Goal: Task Accomplishment & Management: Complete application form

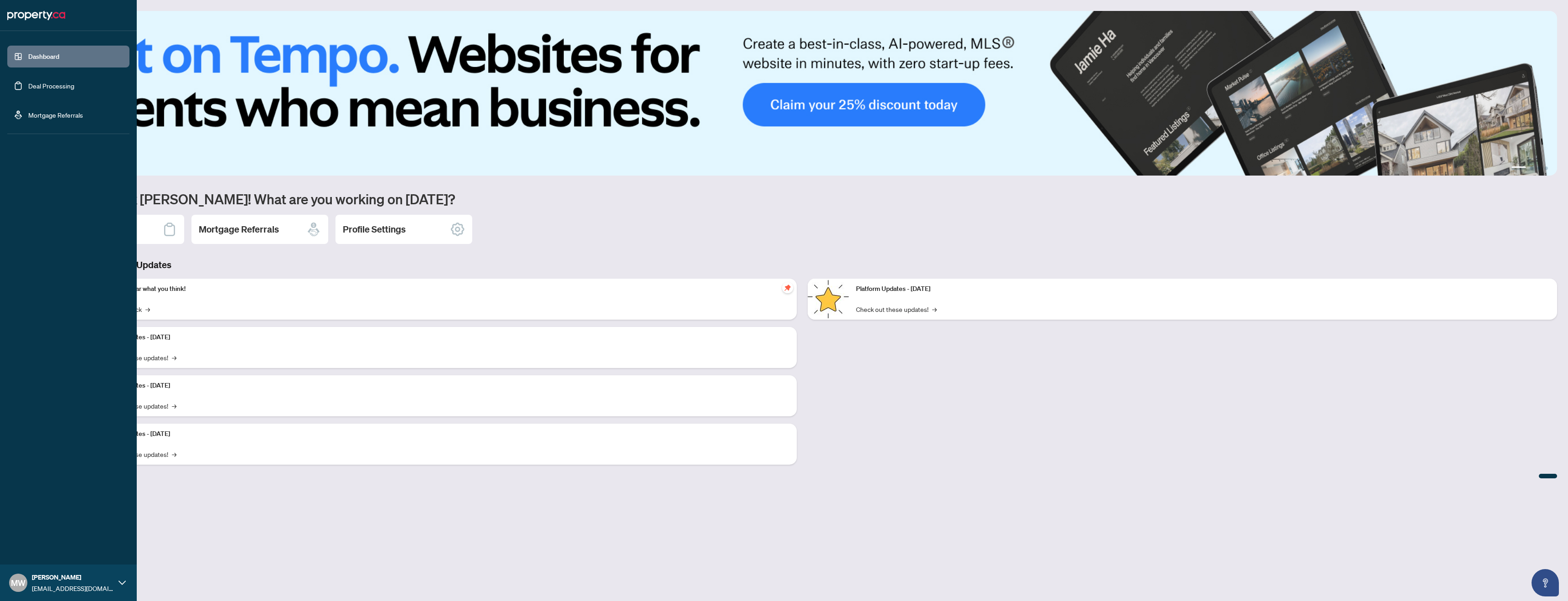
click at [34, 86] on link "Deal Processing" at bounding box center [51, 85] width 46 height 8
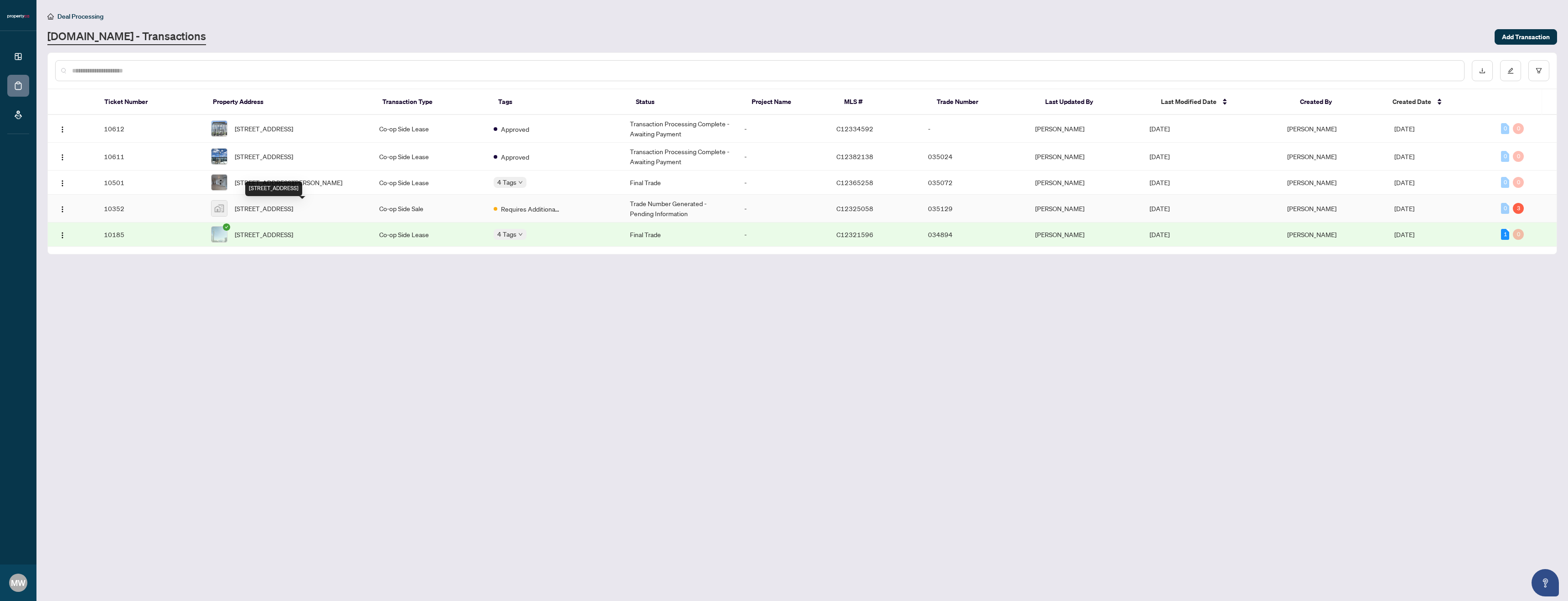
click at [293, 209] on span "[STREET_ADDRESS]" at bounding box center [264, 208] width 58 height 10
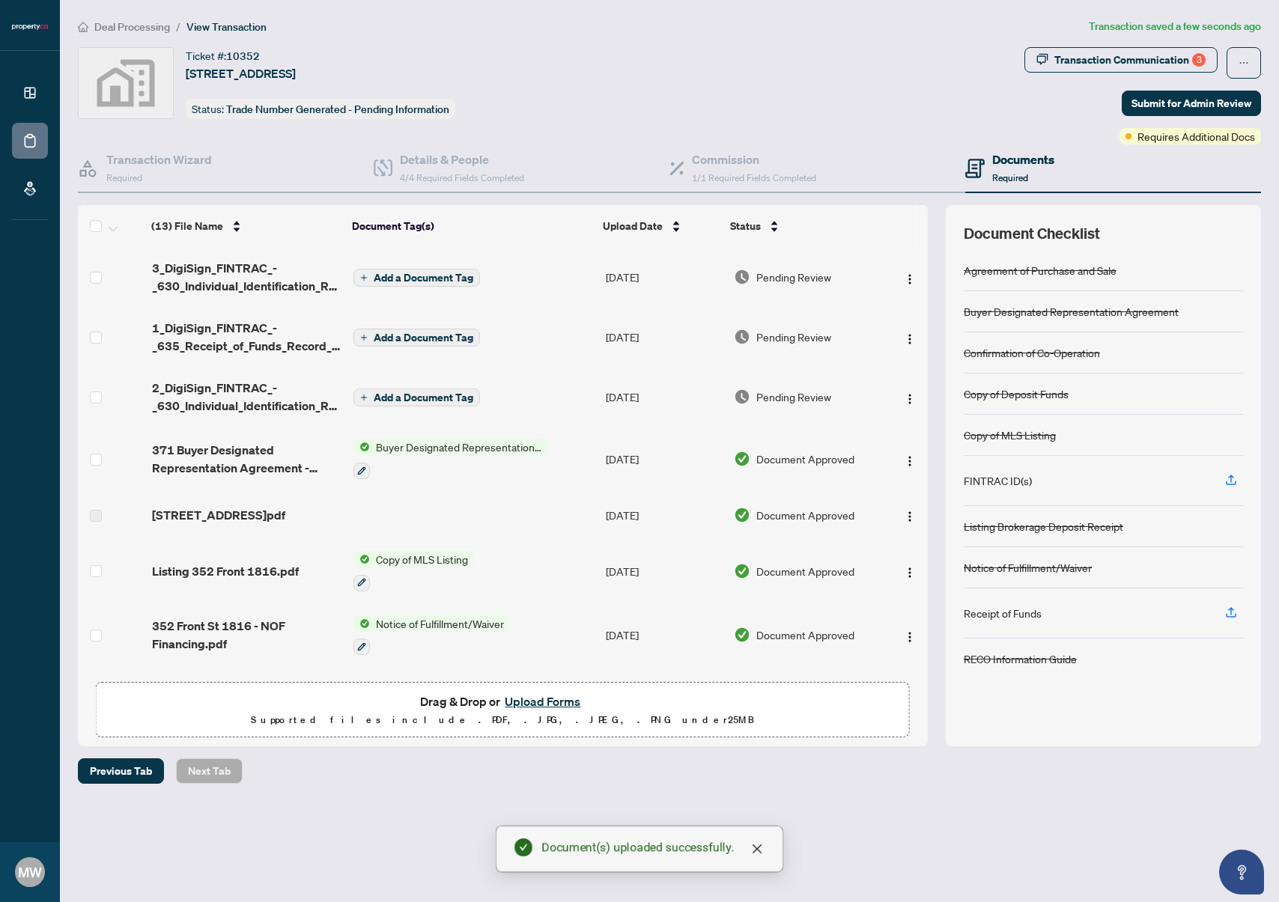
click at [434, 278] on span "Add a Document Tag" at bounding box center [424, 278] width 100 height 10
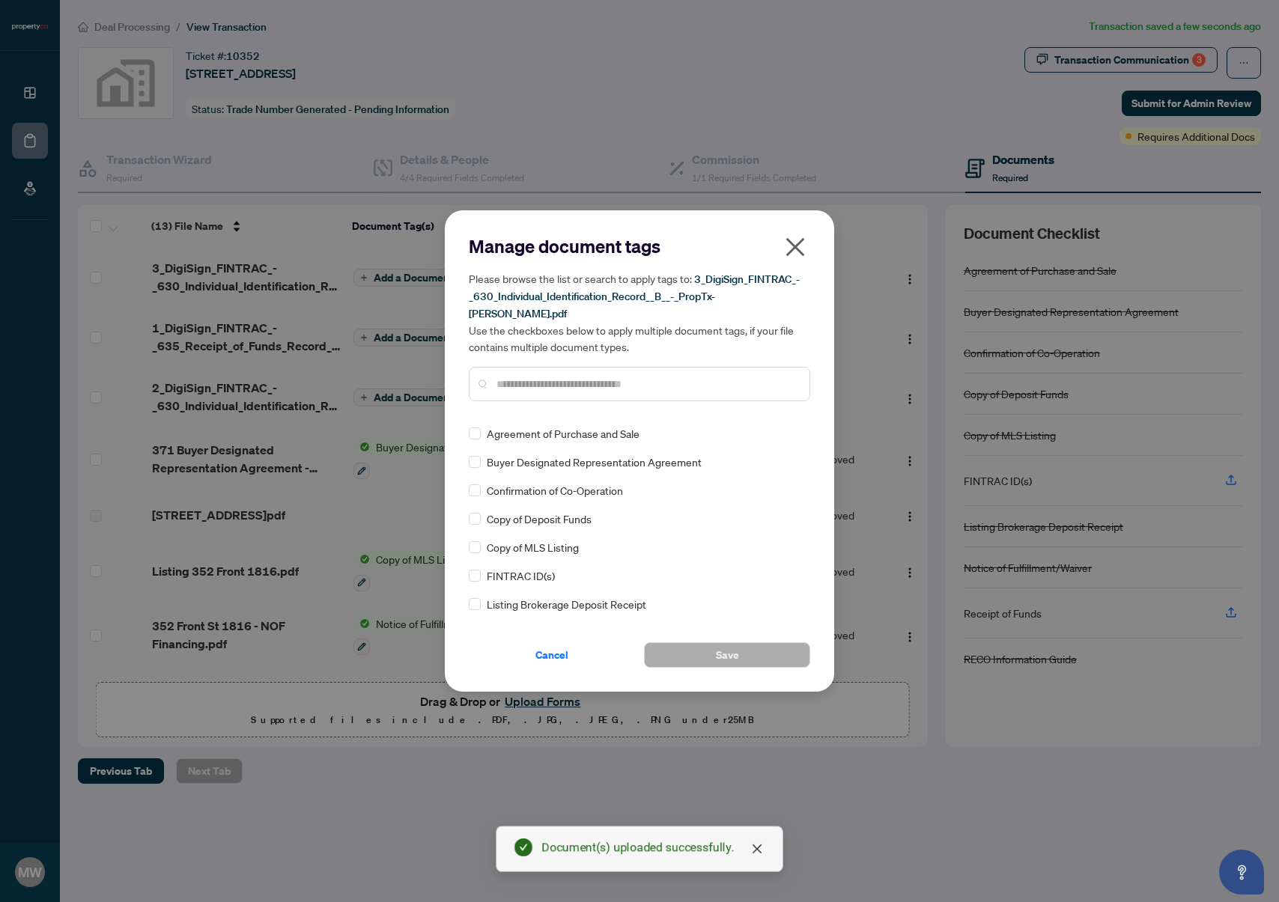
click at [500, 376] on input "text" at bounding box center [646, 384] width 301 height 16
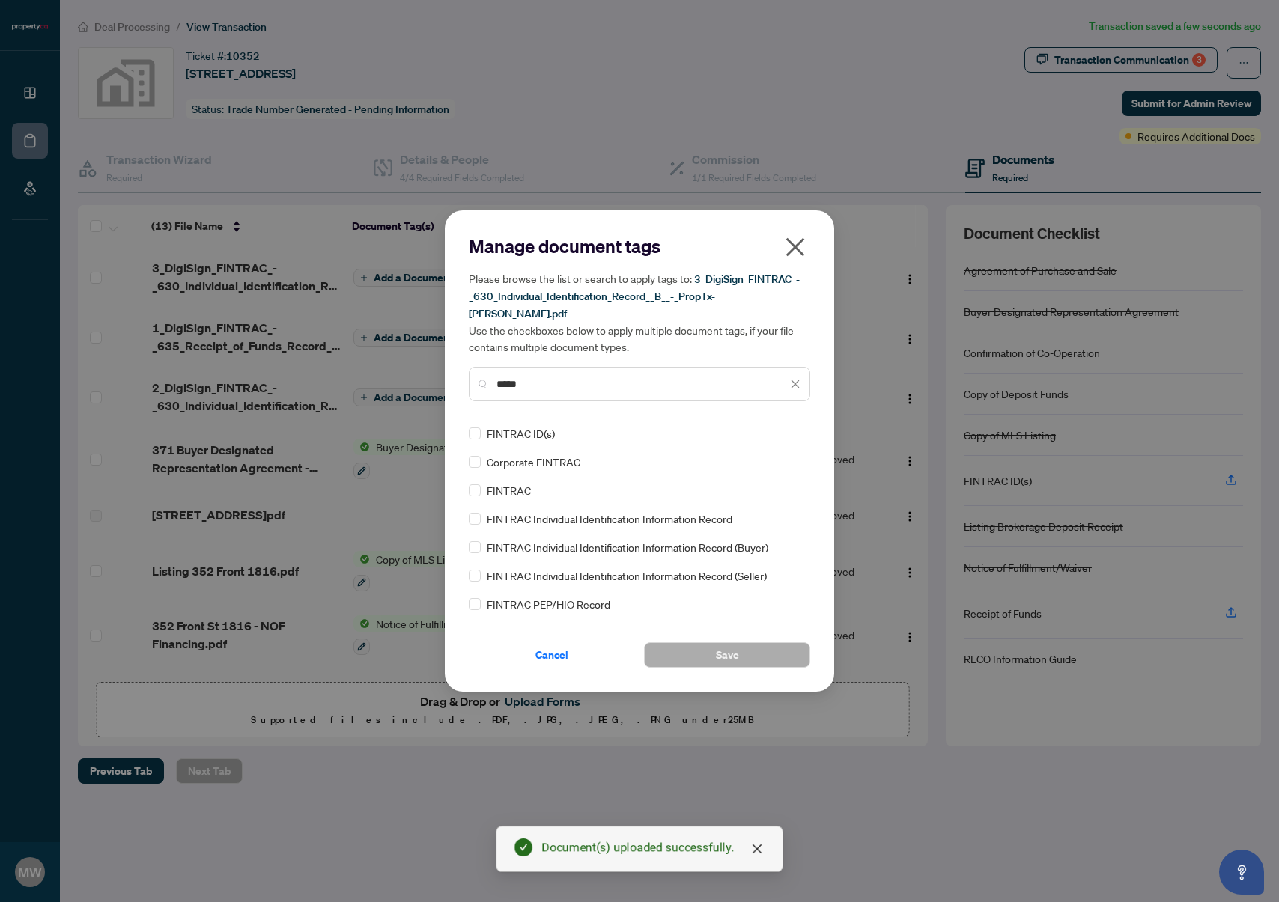
type input "*****"
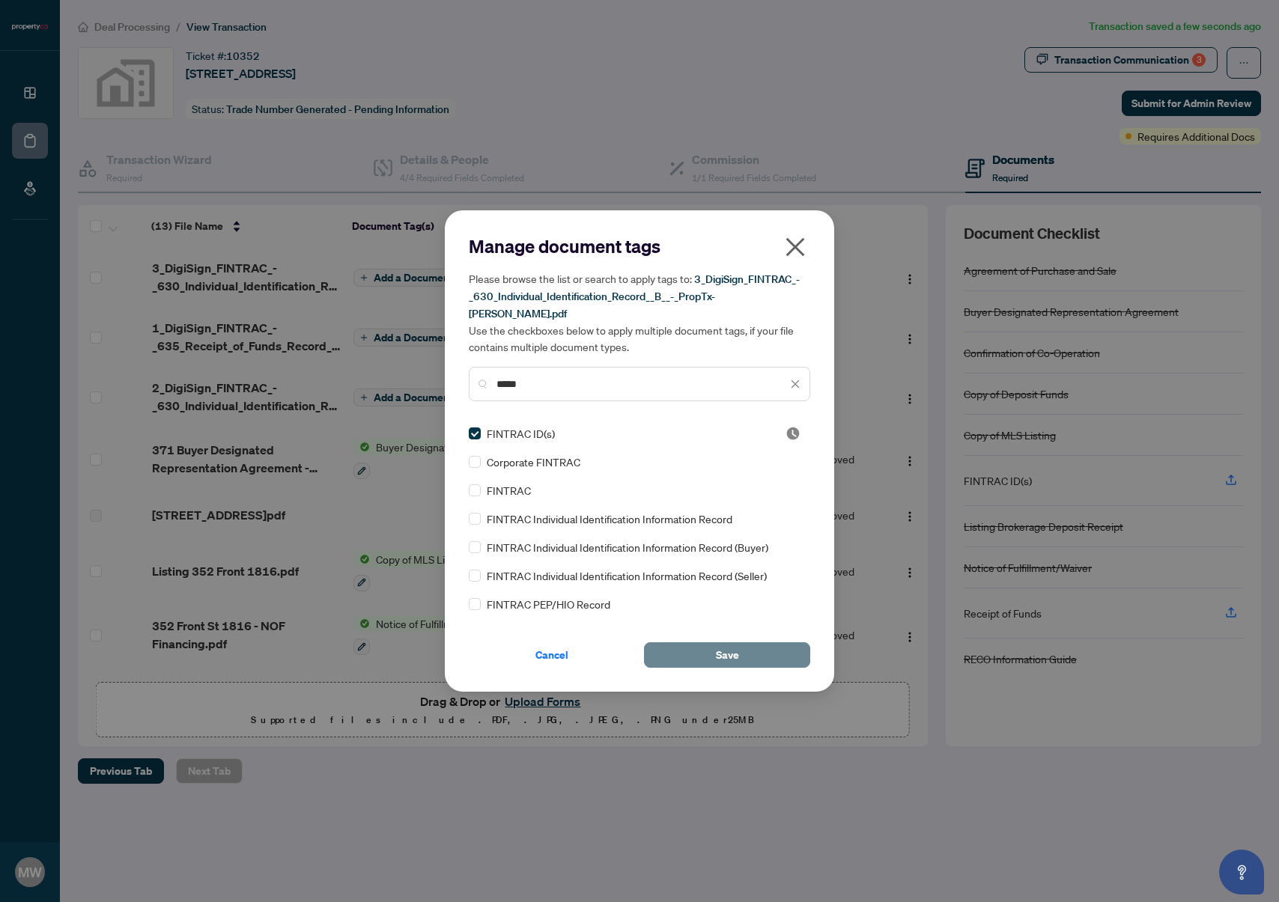
click at [752, 649] on button "Save" at bounding box center [727, 655] width 166 height 25
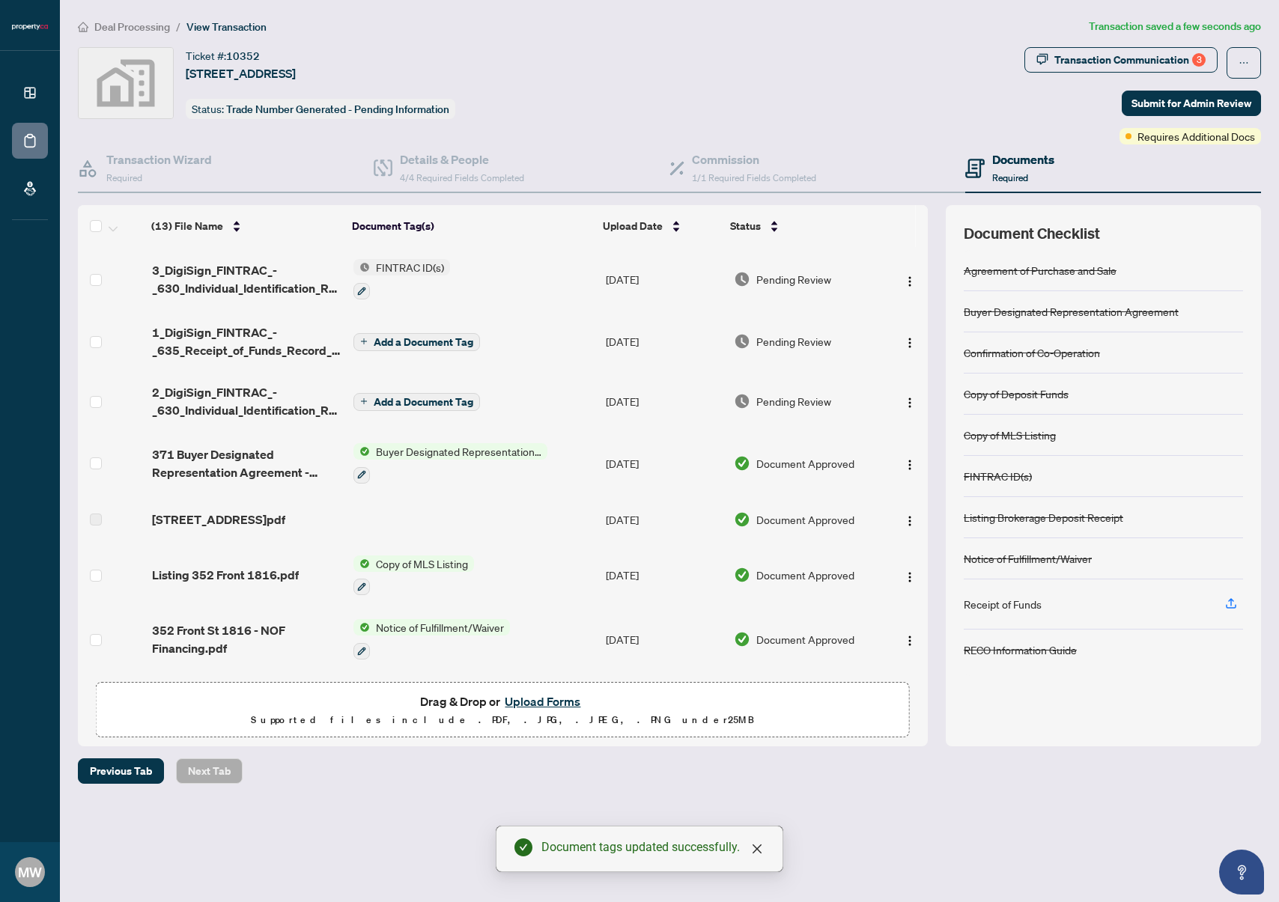
click at [428, 402] on span "Add a Document Tag" at bounding box center [424, 402] width 100 height 10
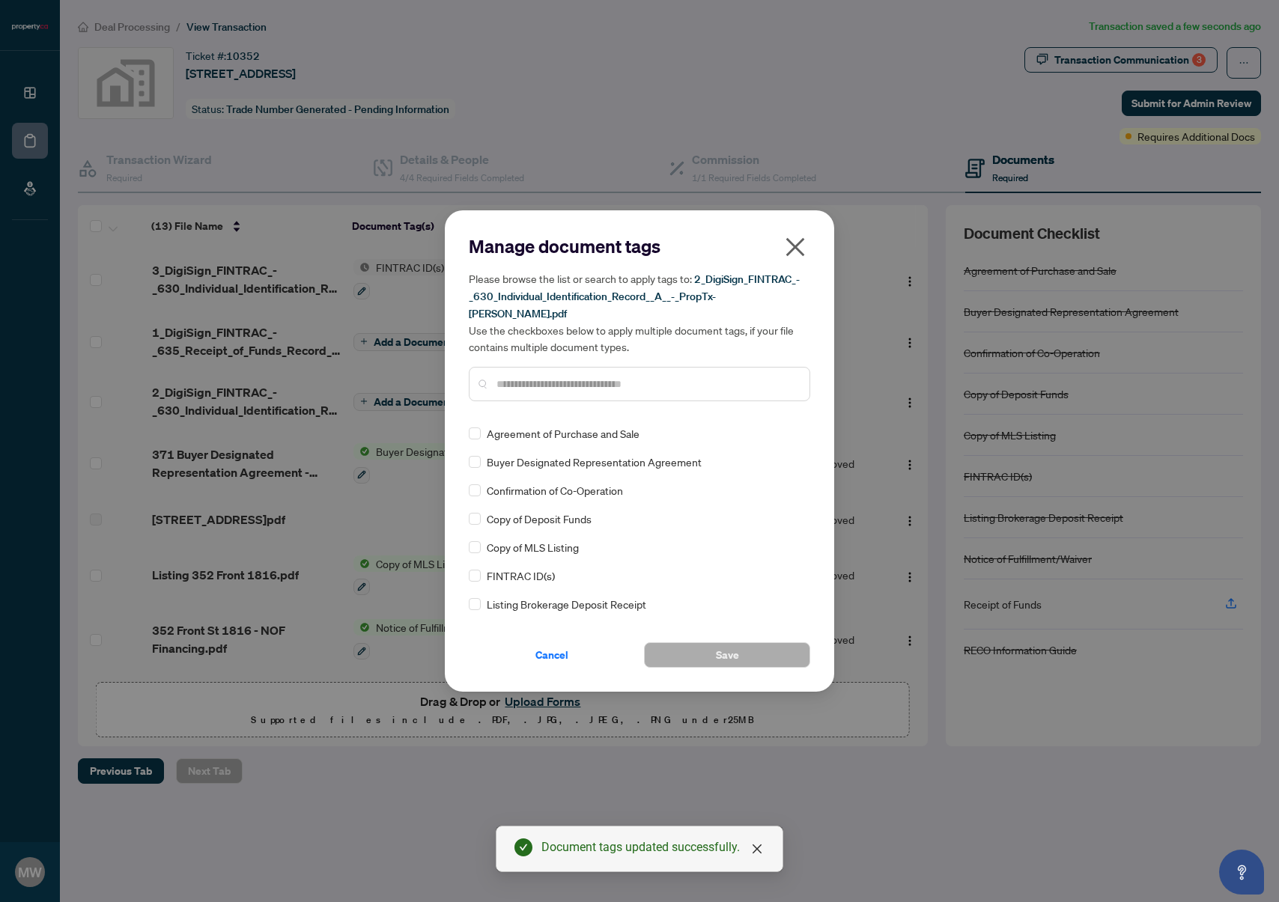
click at [515, 378] on input "text" at bounding box center [646, 384] width 301 height 16
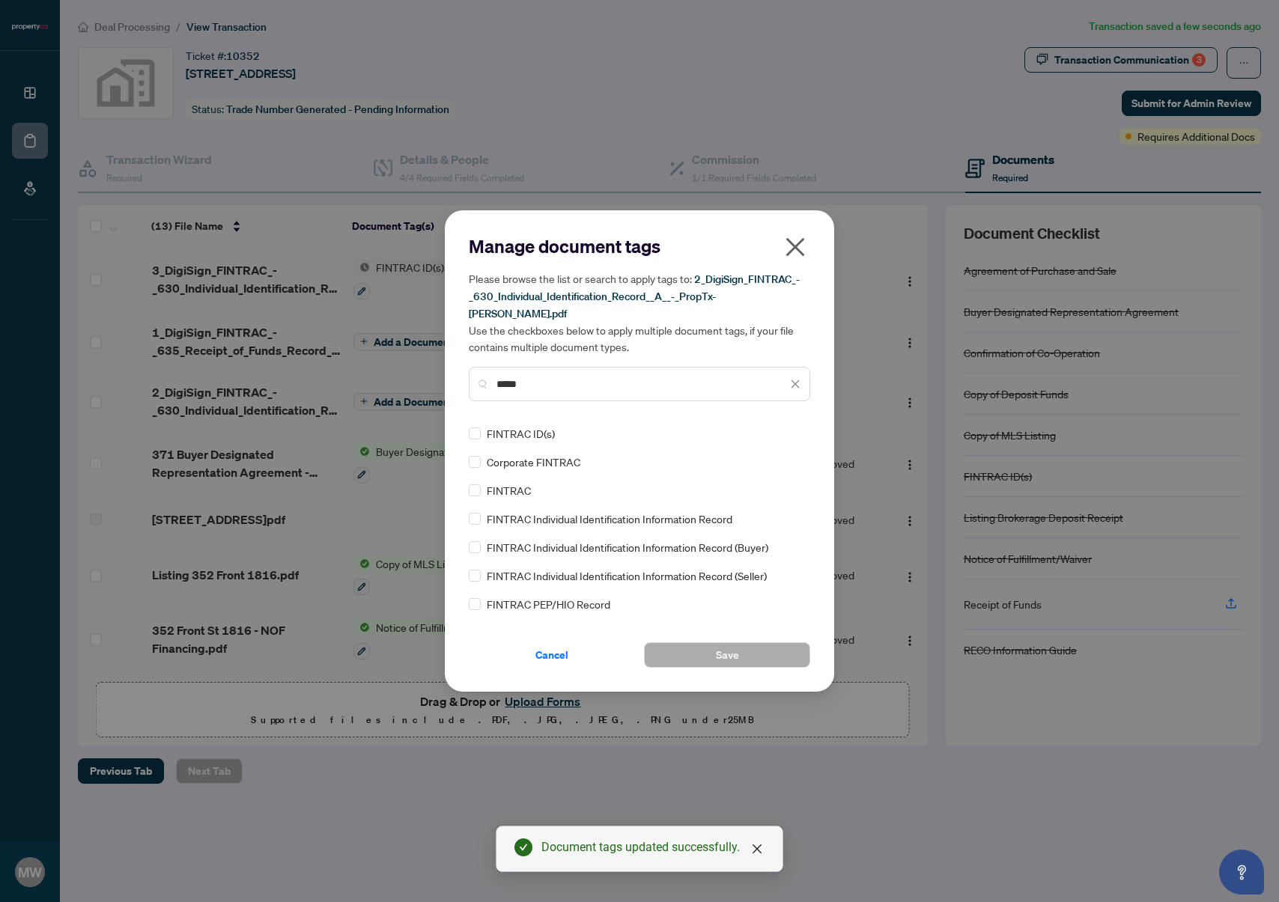
type input "*****"
click at [729, 643] on span "Save" at bounding box center [727, 655] width 23 height 24
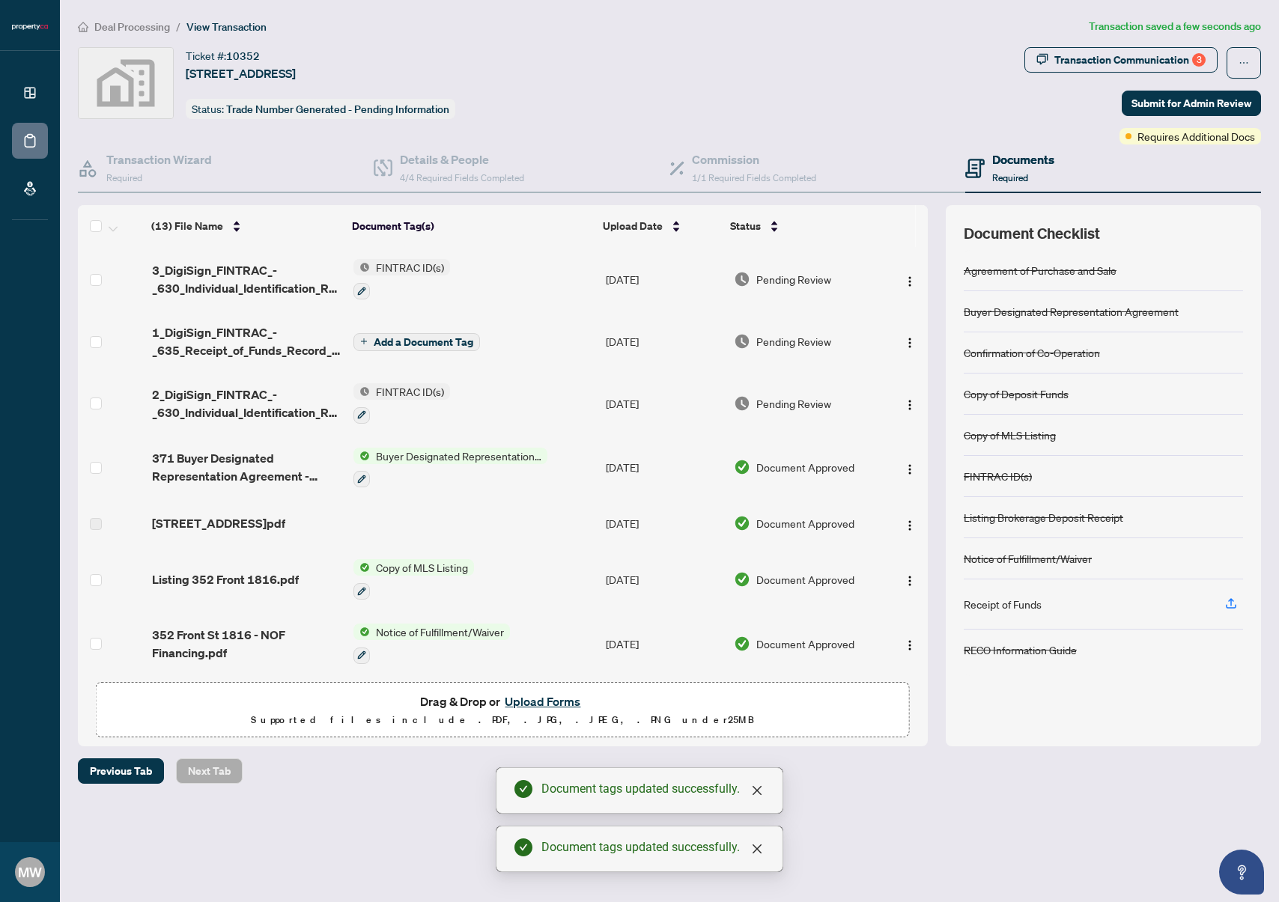
click at [431, 342] on span "Add a Document Tag" at bounding box center [424, 342] width 100 height 10
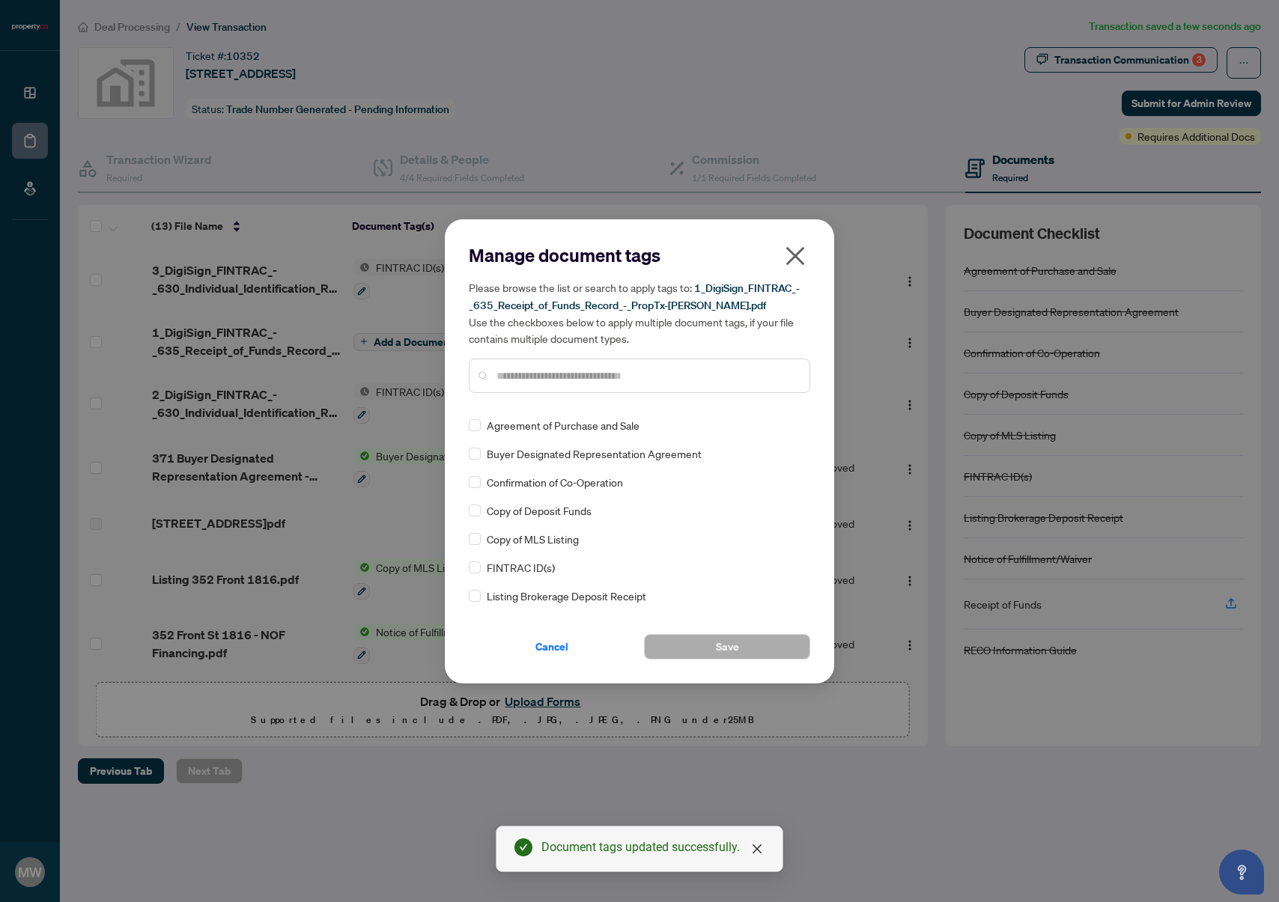
click at [521, 380] on input "text" at bounding box center [646, 376] width 301 height 16
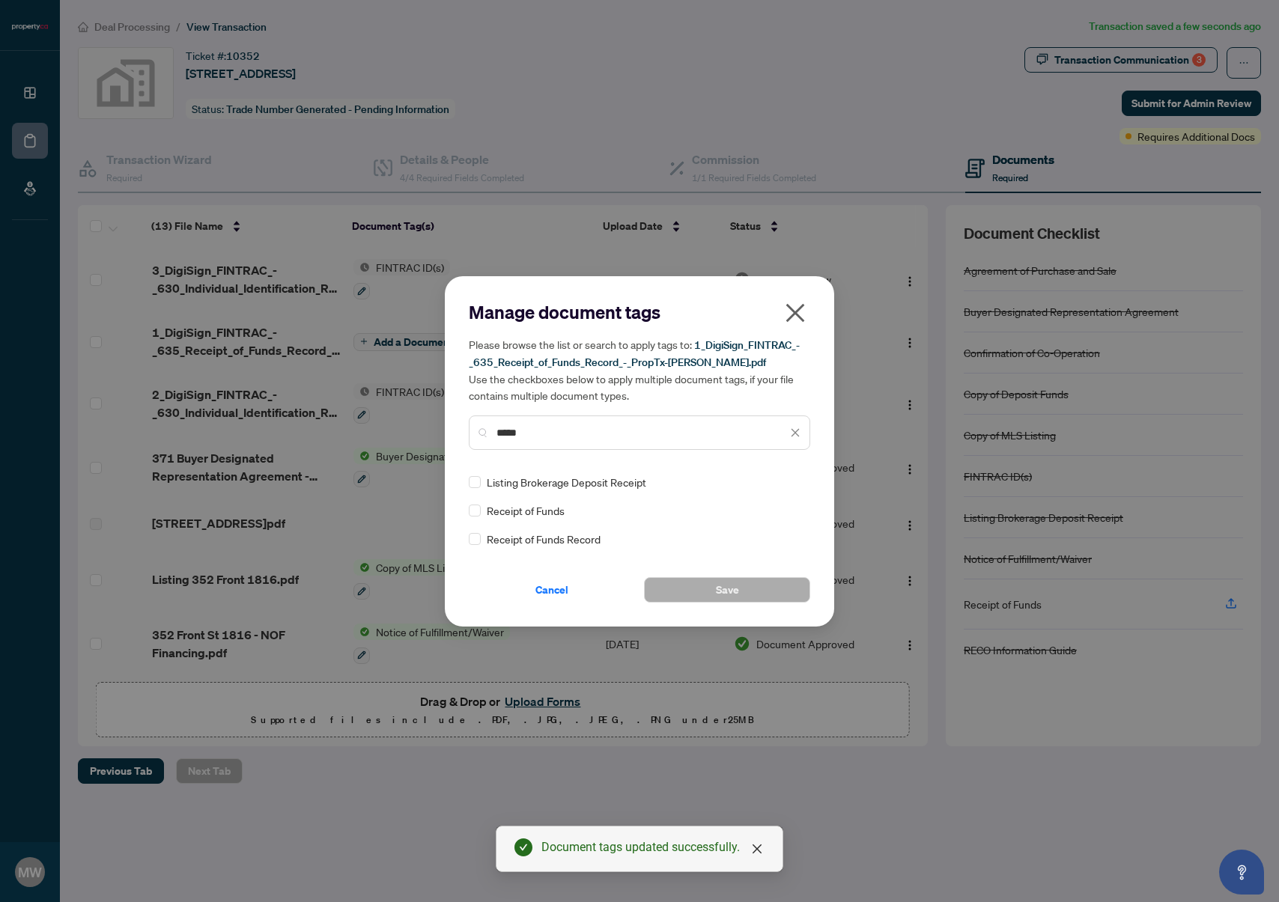
type input "*****"
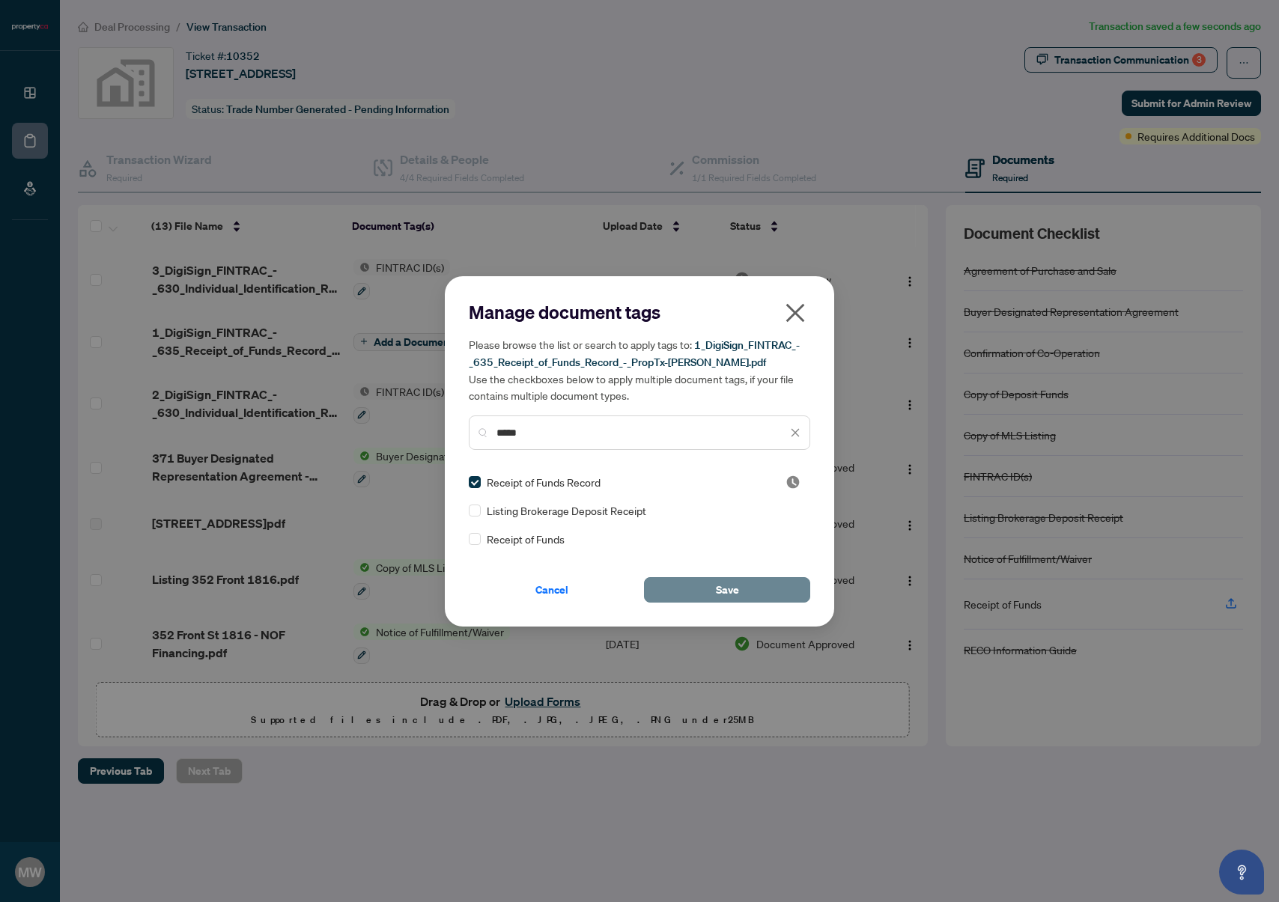
click at [719, 590] on span "Save" at bounding box center [727, 590] width 23 height 24
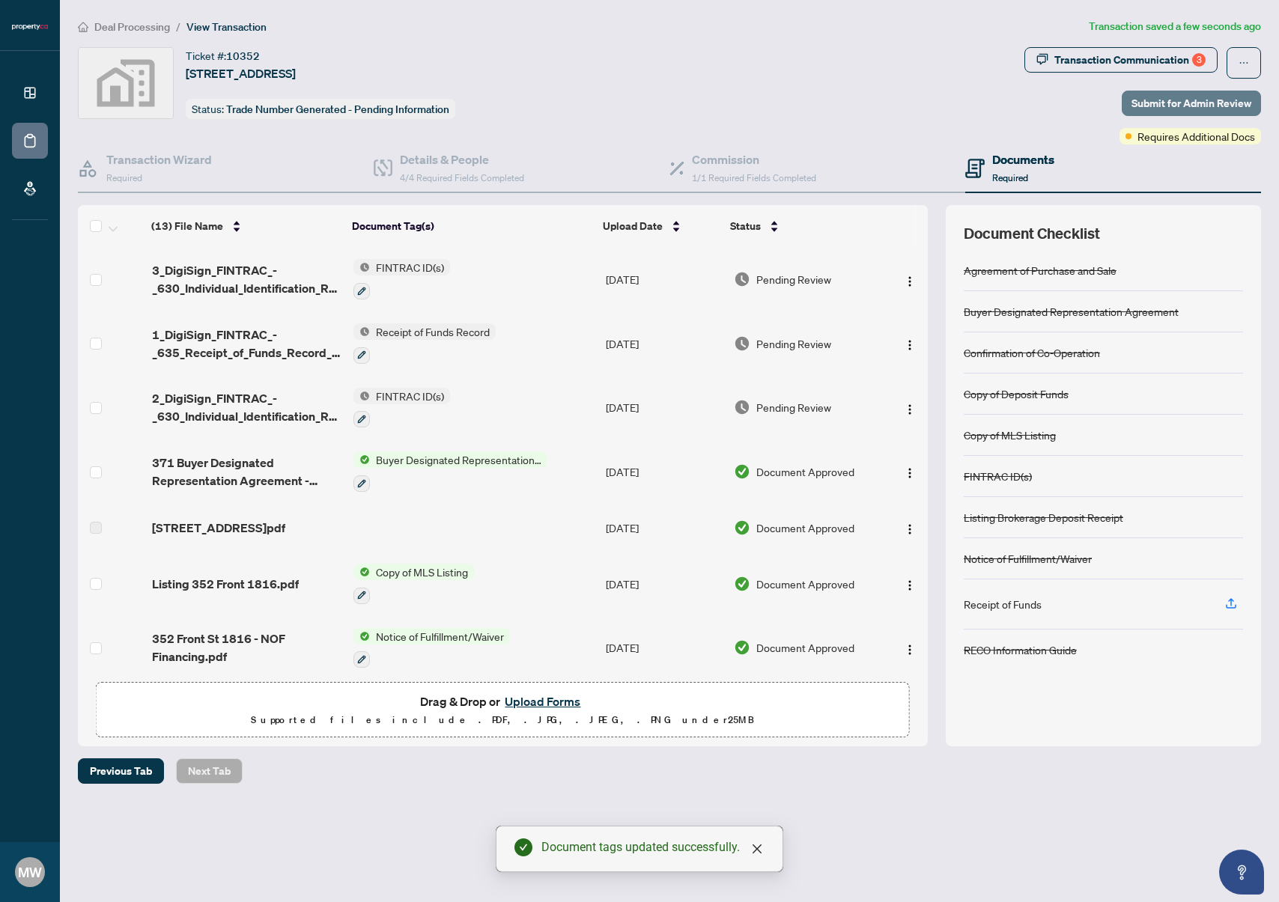
click at [1161, 106] on span "Submit for Admin Review" at bounding box center [1191, 103] width 120 height 24
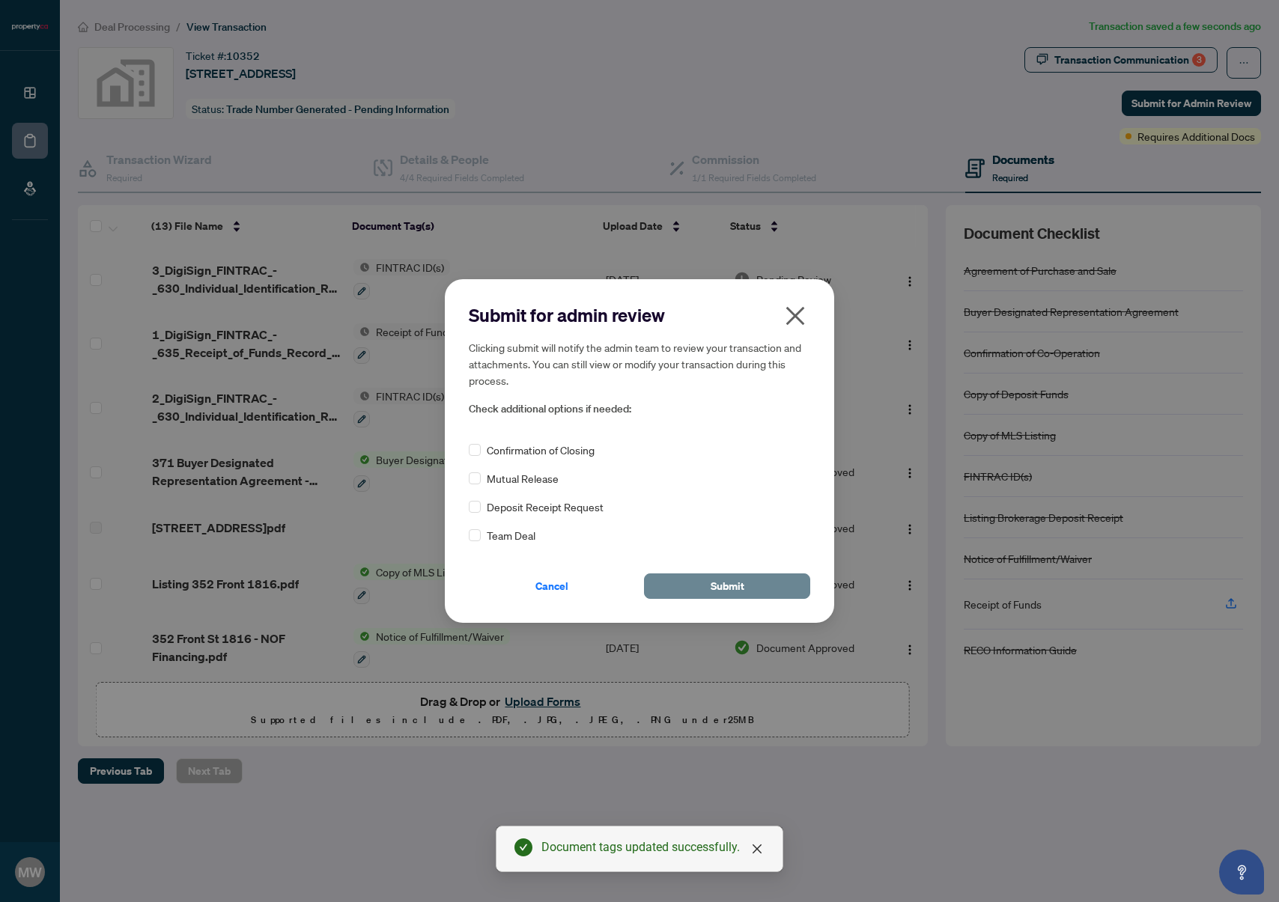
click at [741, 589] on span "Submit" at bounding box center [728, 586] width 34 height 24
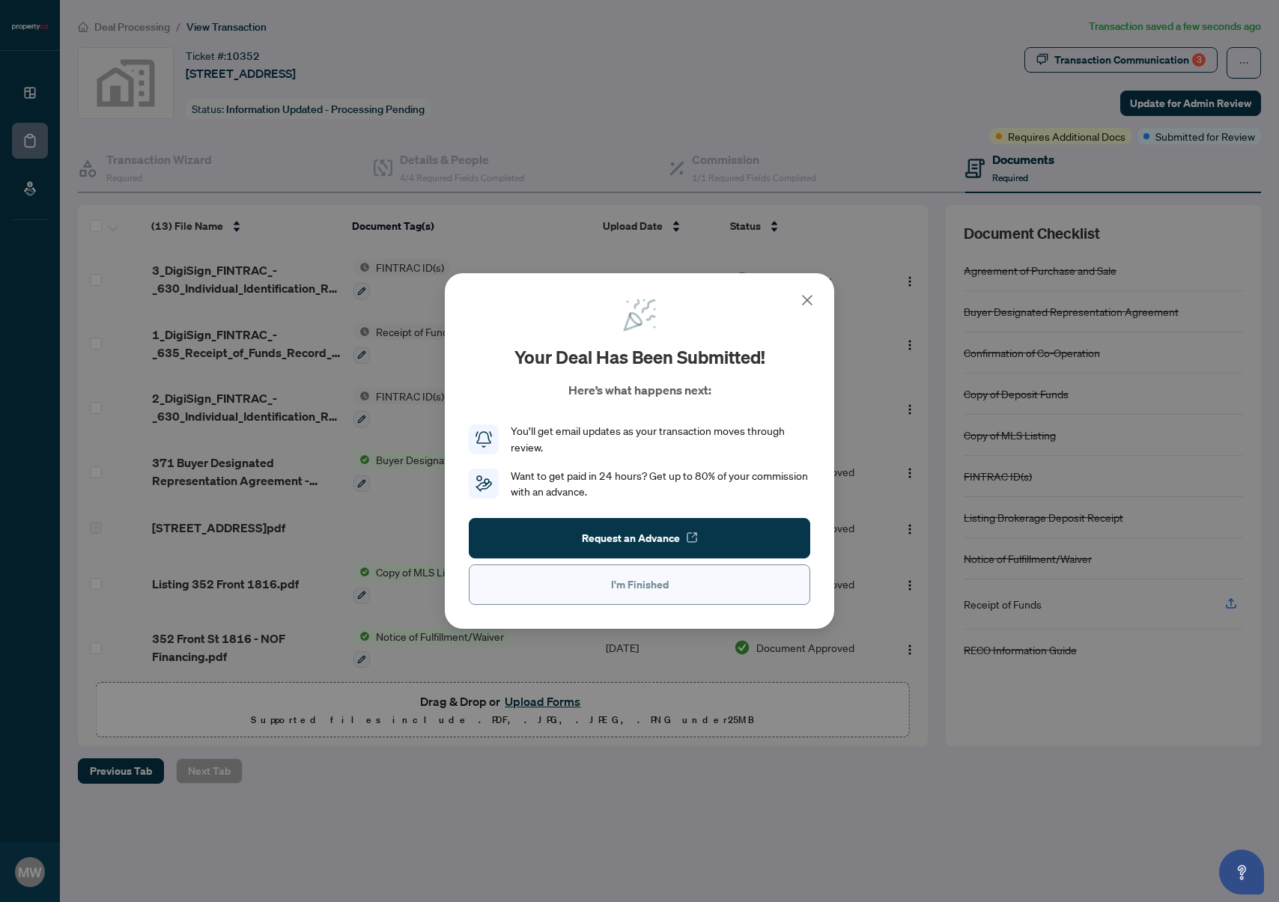
click at [657, 590] on span "I'm Finished" at bounding box center [640, 585] width 58 height 24
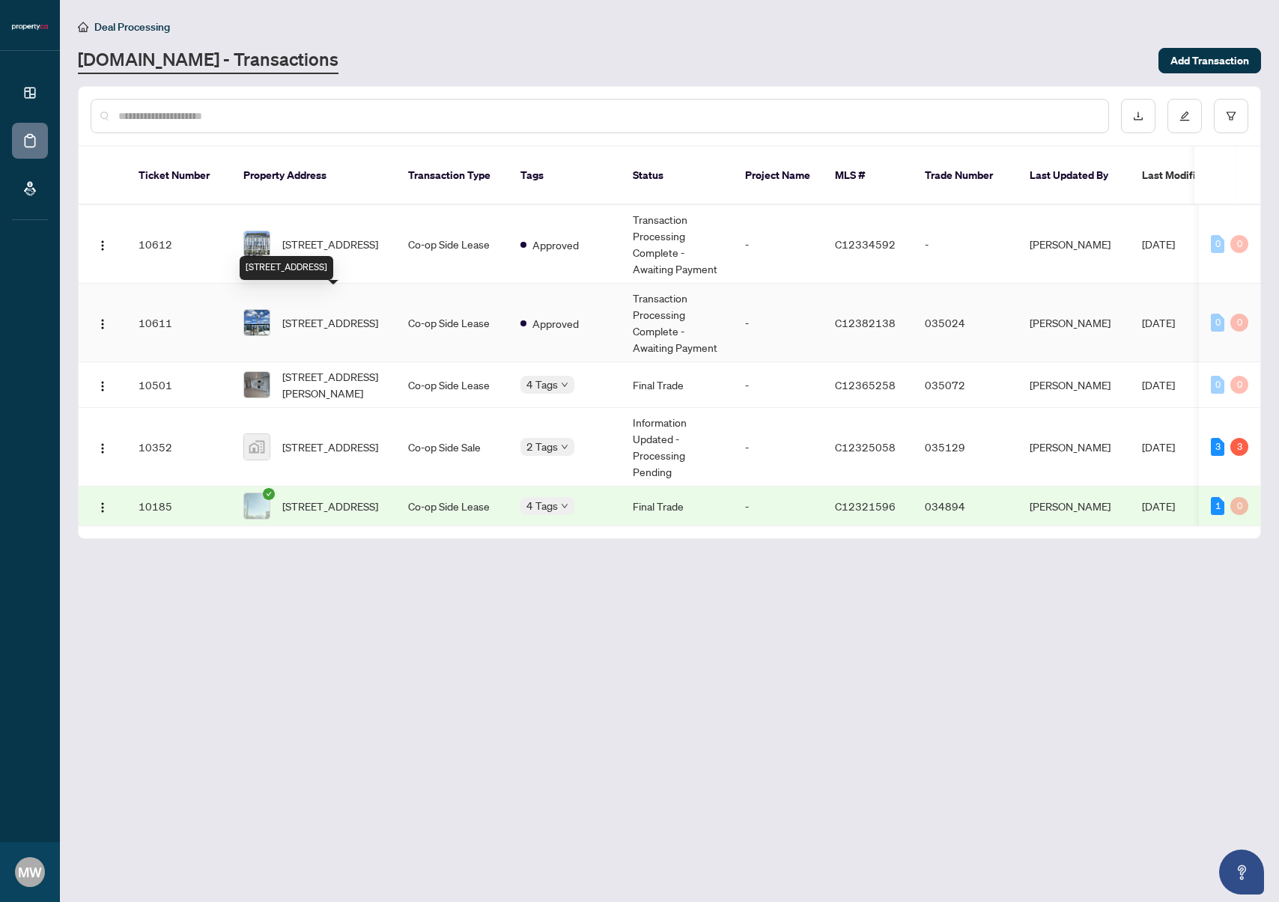
click at [317, 315] on span "[STREET_ADDRESS]" at bounding box center [330, 323] width 96 height 16
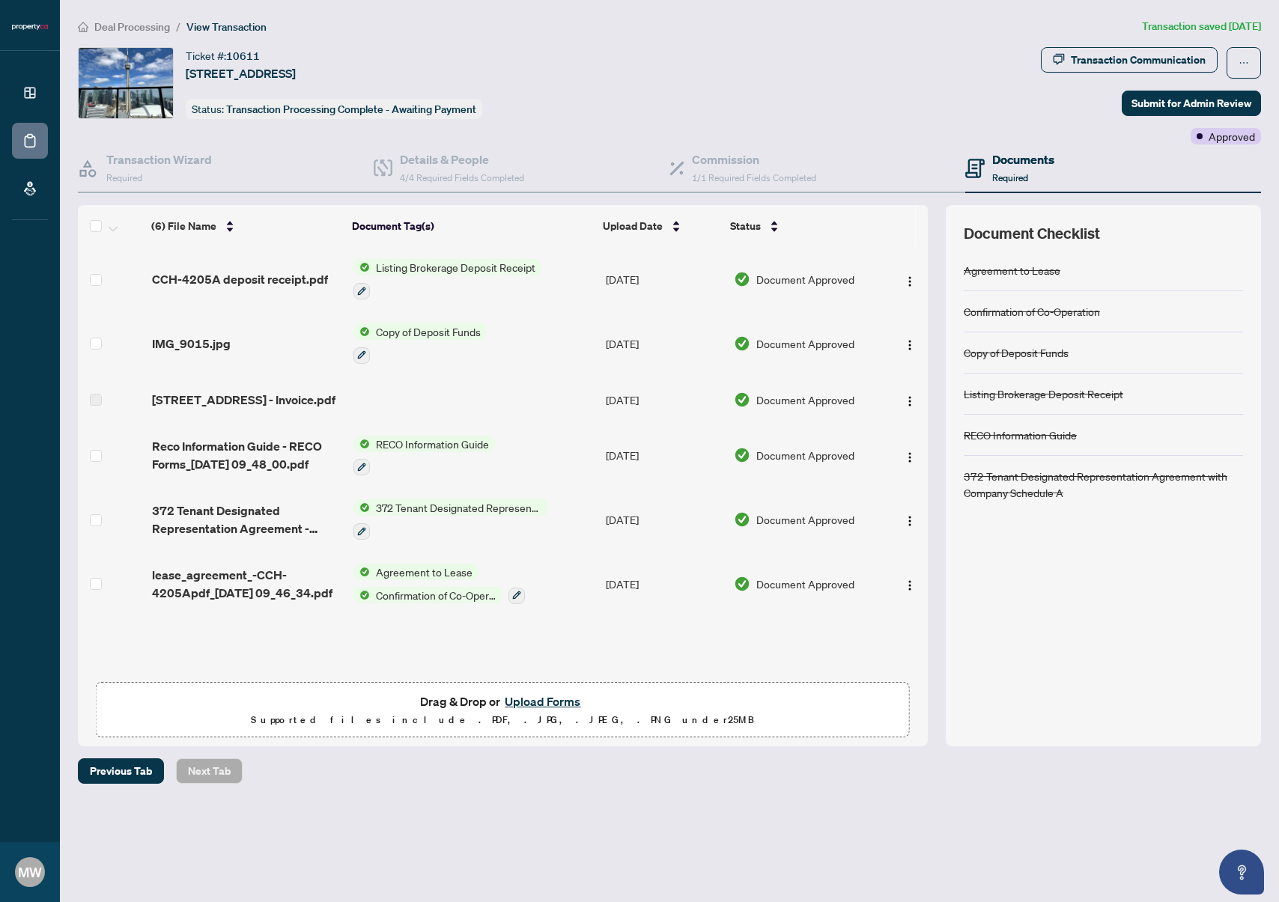
click at [881, 69] on div "Ticket #: 10611 [STREET_ADDRESS] Status: Transaction Processing Complete - Awai…" at bounding box center [556, 83] width 957 height 72
